Goal: Information Seeking & Learning: Learn about a topic

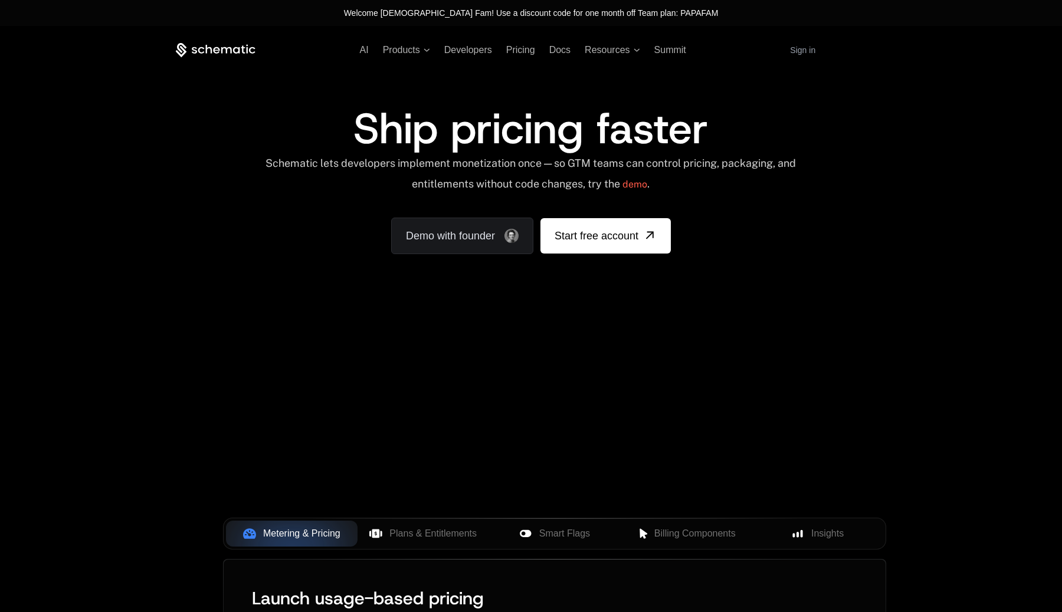
click at [746, 218] on div "Ship pricing faster Schematic lets developers implement monetization once — so …" at bounding box center [531, 180] width 710 height 147
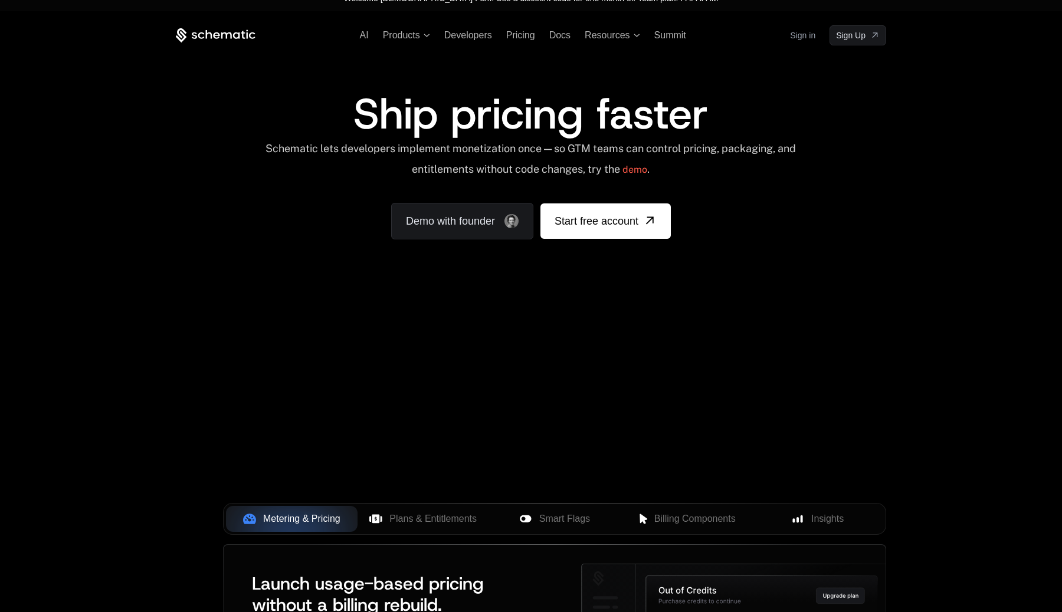
click at [525, 27] on div "AI Products Developers Pricing Docs Resources Summit Sign in Sign Up" at bounding box center [531, 35] width 710 height 20
click at [520, 36] on span "Pricing" at bounding box center [520, 35] width 29 height 10
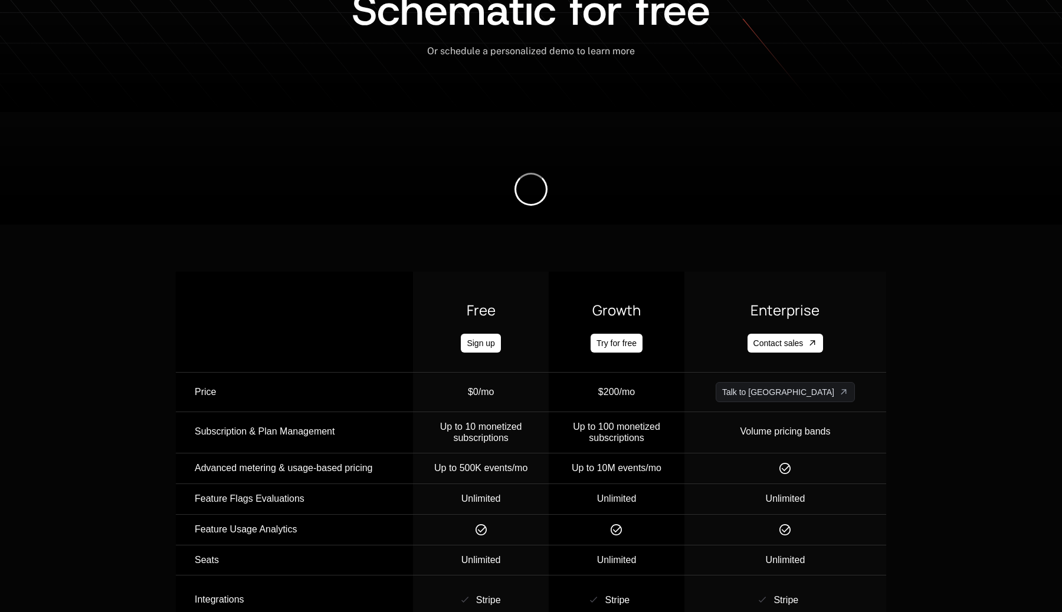
scroll to position [283, 0]
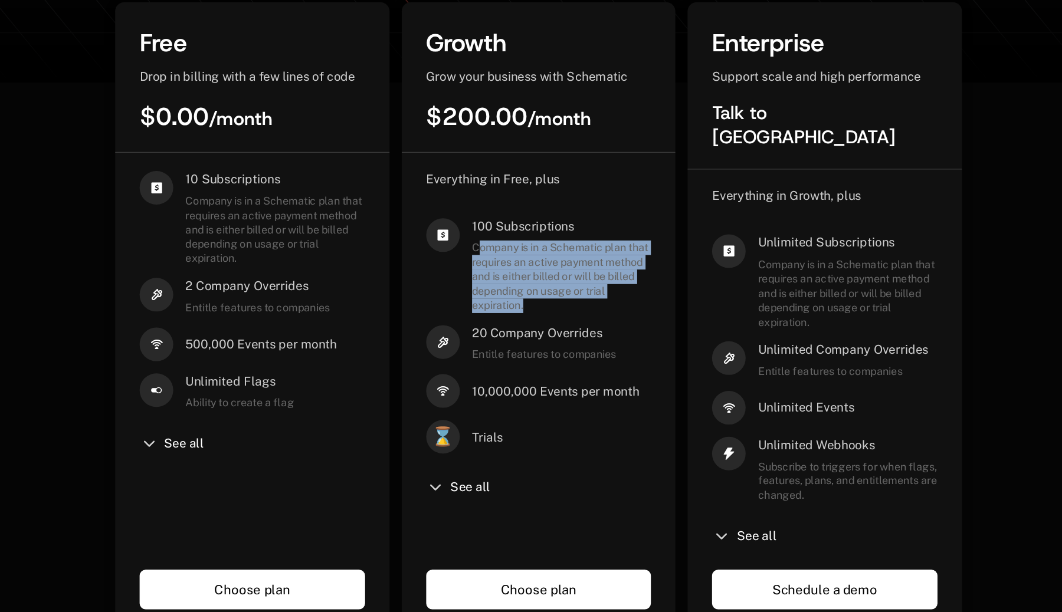
drag, startPoint x: 486, startPoint y: 242, endPoint x: 555, endPoint y: 286, distance: 81.7
click at [555, 286] on span "Company is in a Schematic plan that requires an active payment method and is ei…" at bounding box center [549, 264] width 139 height 55
click at [527, 274] on span "Company is in a Schematic plan that requires an active payment method and is ei…" at bounding box center [549, 264] width 139 height 55
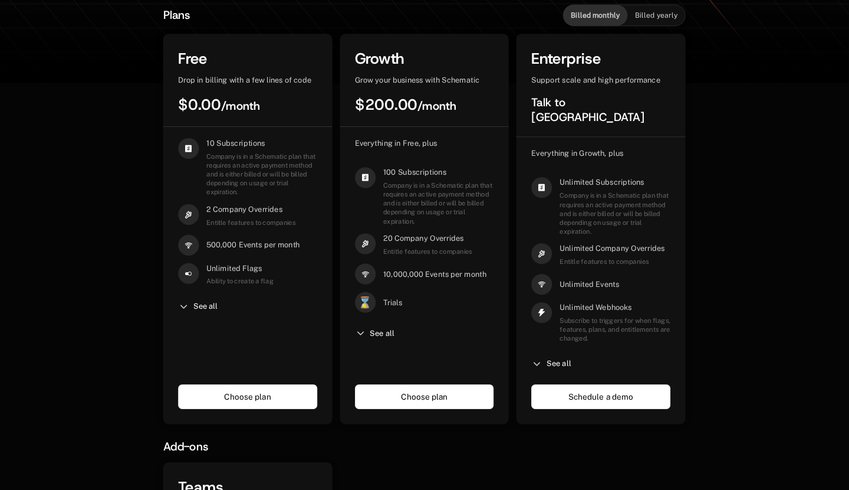
scroll to position [0, 0]
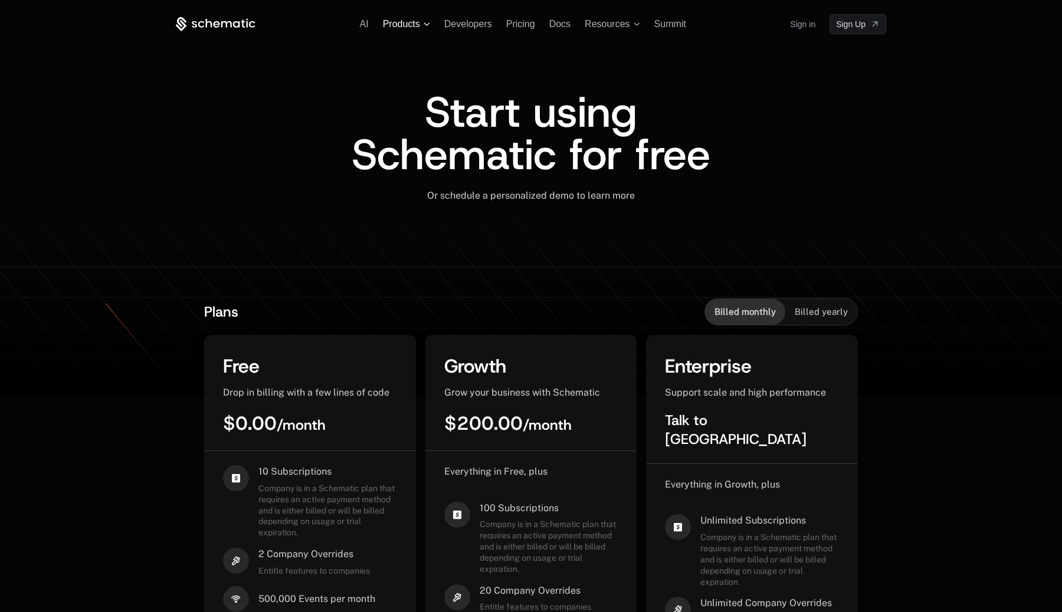
click at [400, 25] on span "Products" at bounding box center [401, 24] width 37 height 11
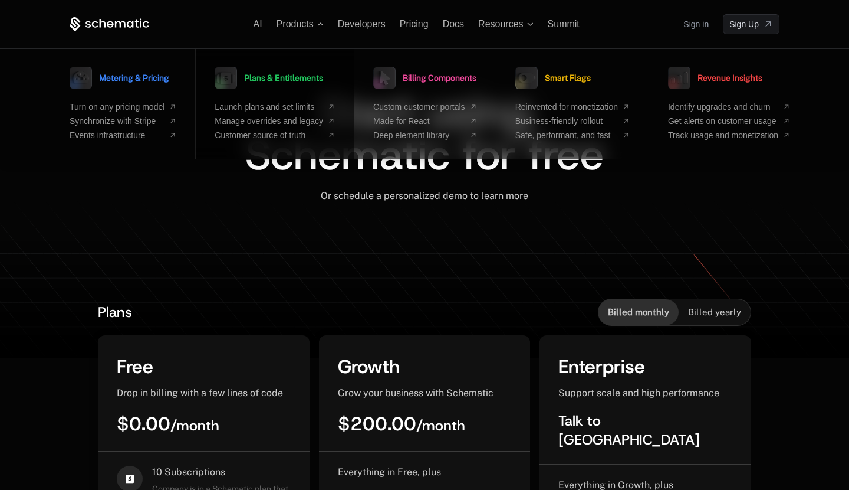
click at [293, 80] on span "Plans & Entitlements" at bounding box center [283, 78] width 79 height 8
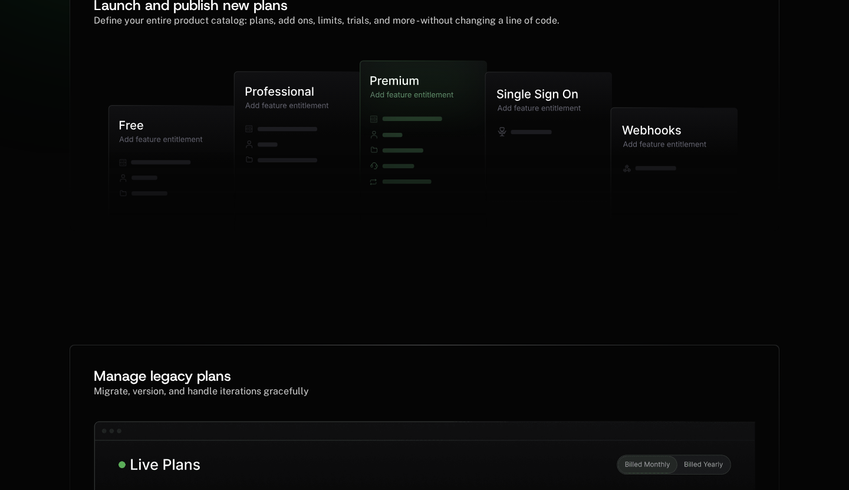
scroll to position [327, 0]
